Goal: Check status: Check status

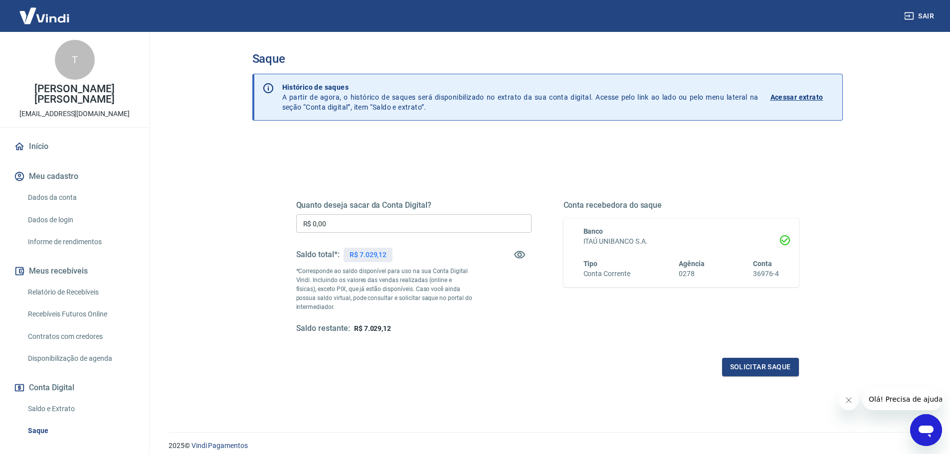
click at [810, 101] on p "Acessar extrato" at bounding box center [796, 97] width 53 height 10
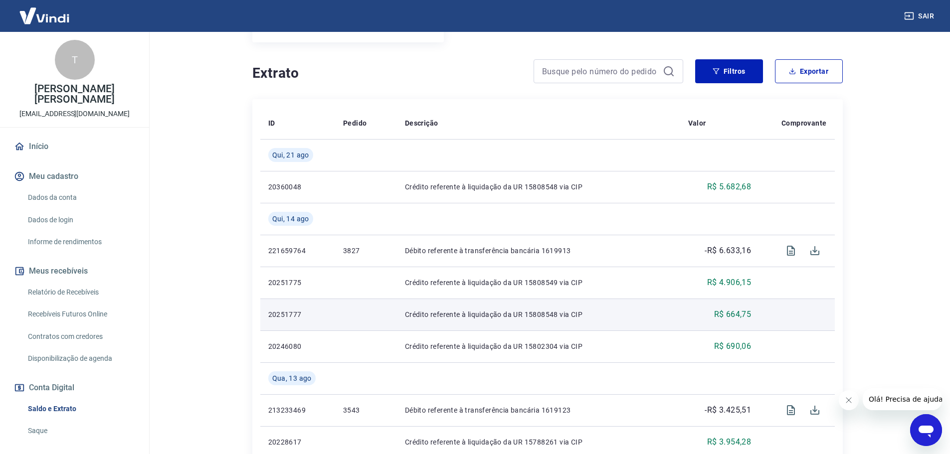
scroll to position [150, 0]
